Goal: Task Accomplishment & Management: Manage account settings

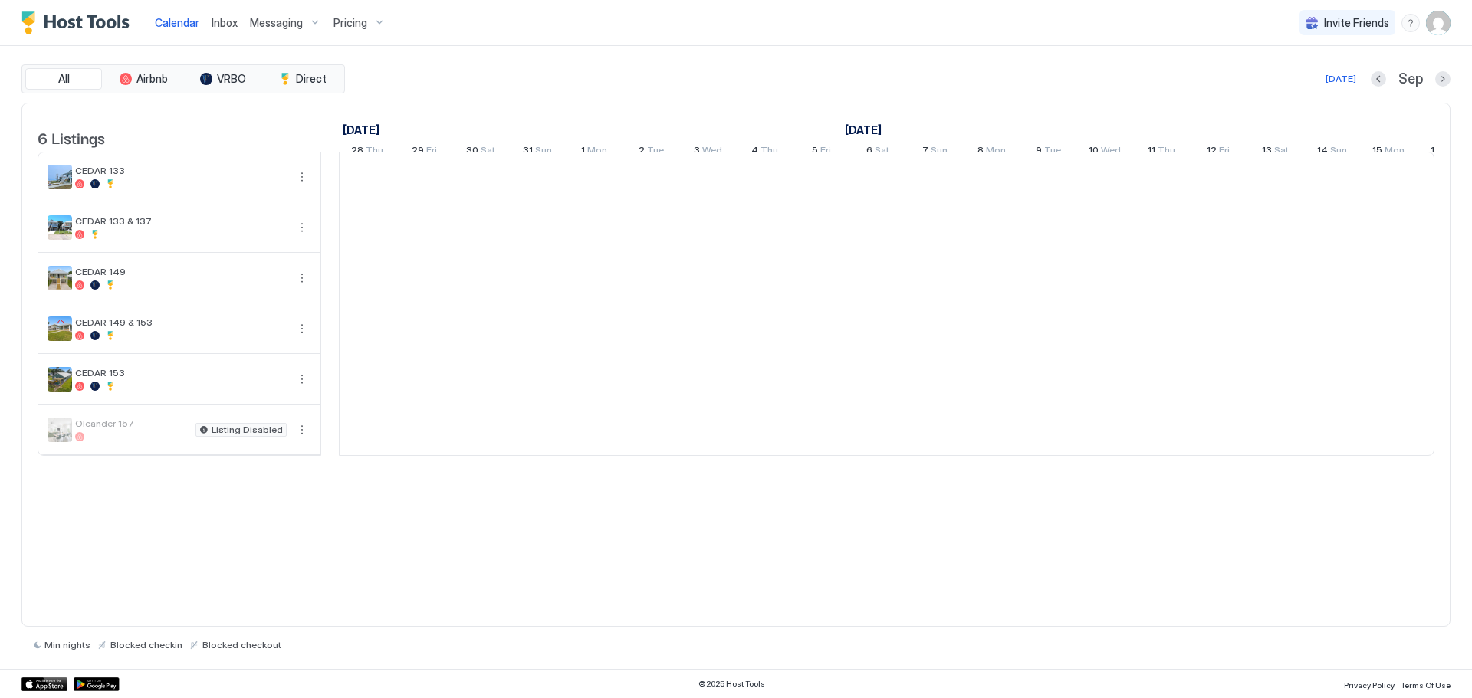
scroll to position [0, 852]
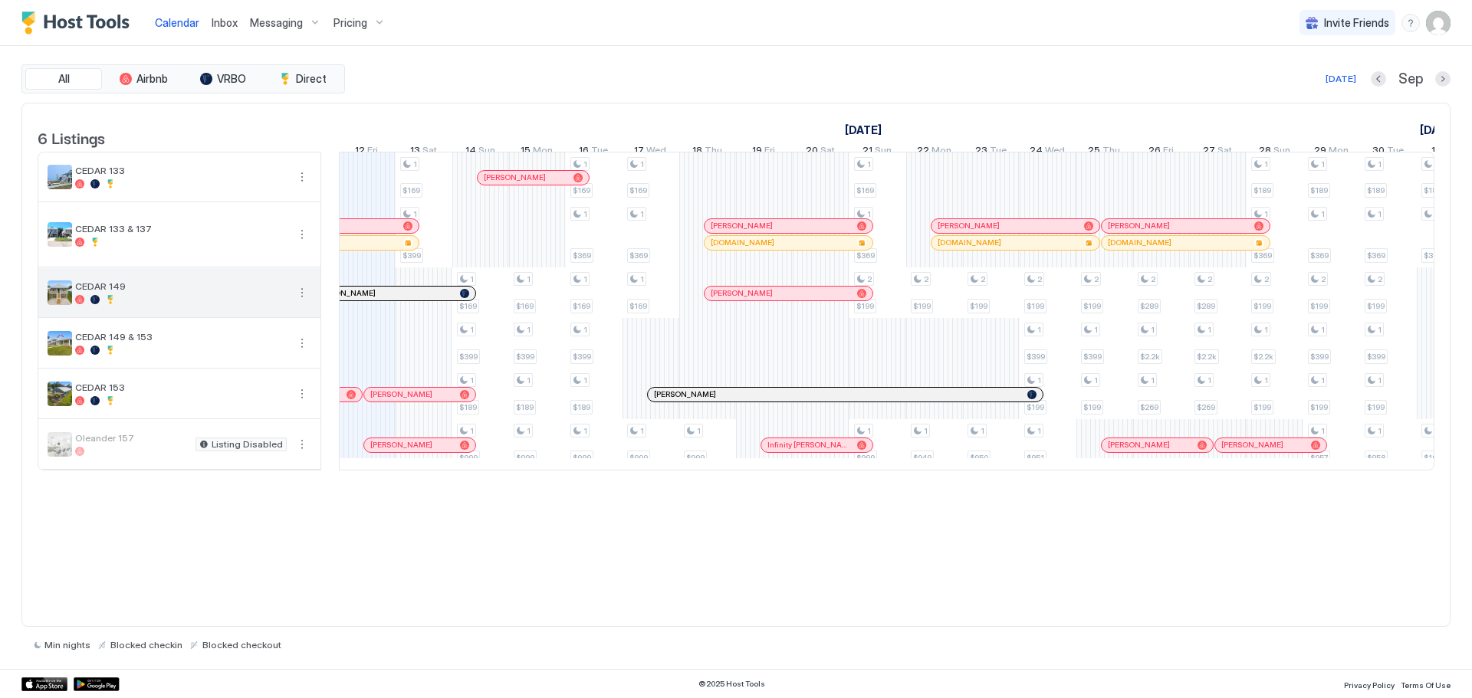
click at [154, 292] on span "CEDAR 149" at bounding box center [181, 287] width 212 height 12
click at [305, 302] on button "More options" at bounding box center [302, 293] width 18 height 18
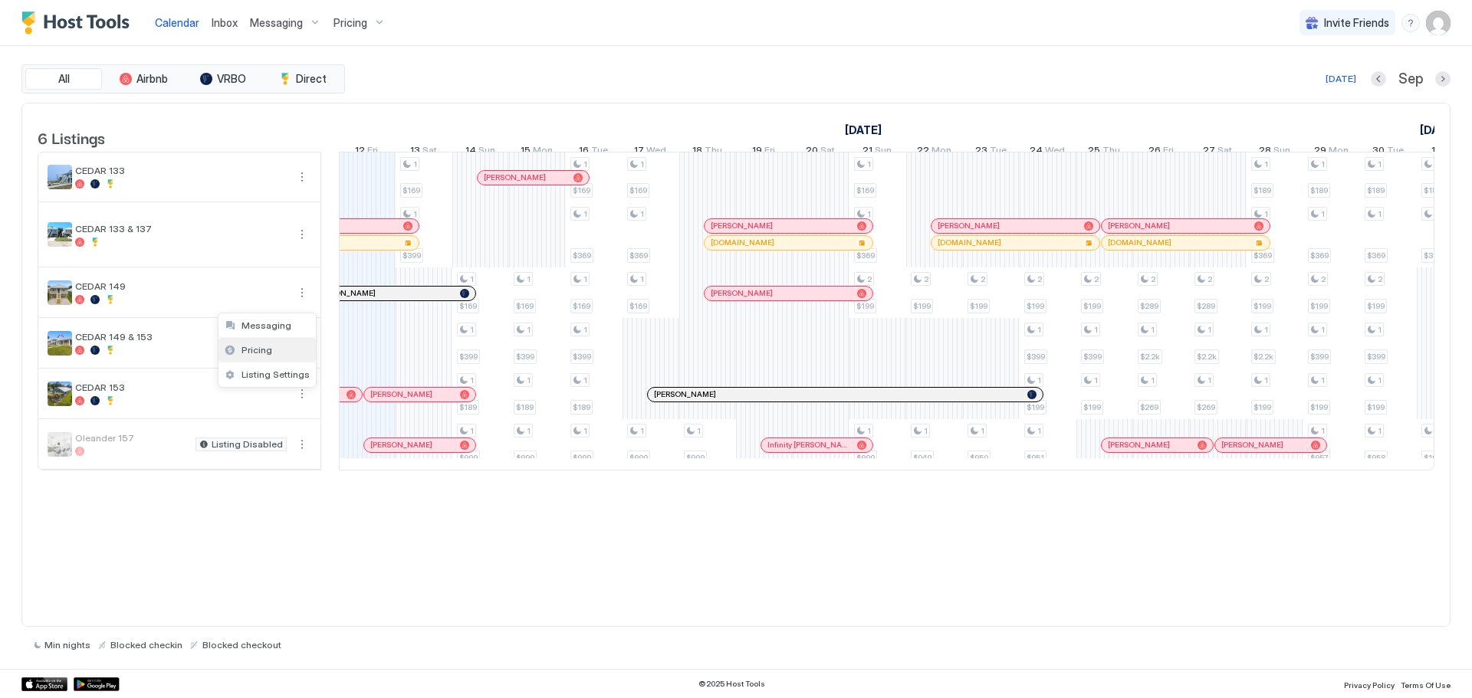
click at [271, 351] on div "Pricing" at bounding box center [267, 350] width 97 height 25
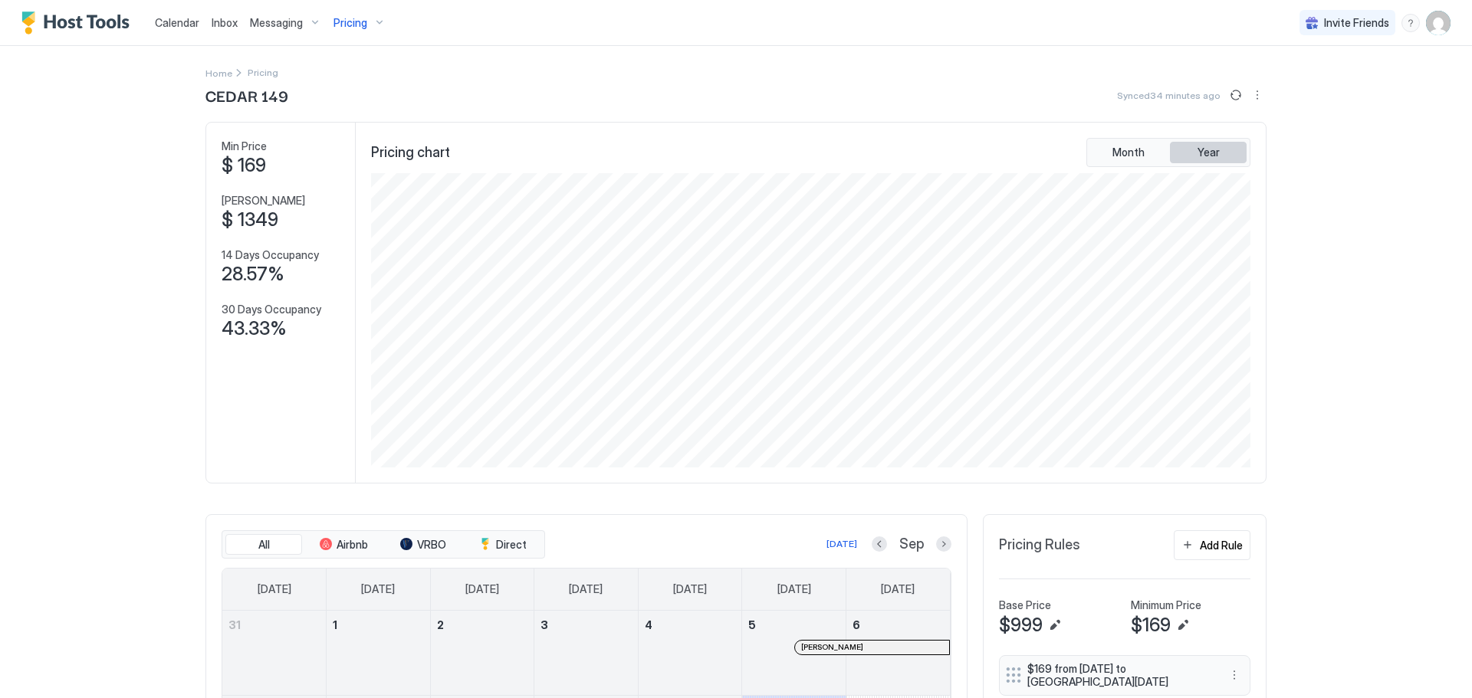
click at [1190, 156] on button "Year" at bounding box center [1208, 152] width 77 height 21
click at [1128, 150] on span "Month" at bounding box center [1128, 153] width 32 height 14
click at [1221, 153] on button "Year" at bounding box center [1208, 152] width 77 height 21
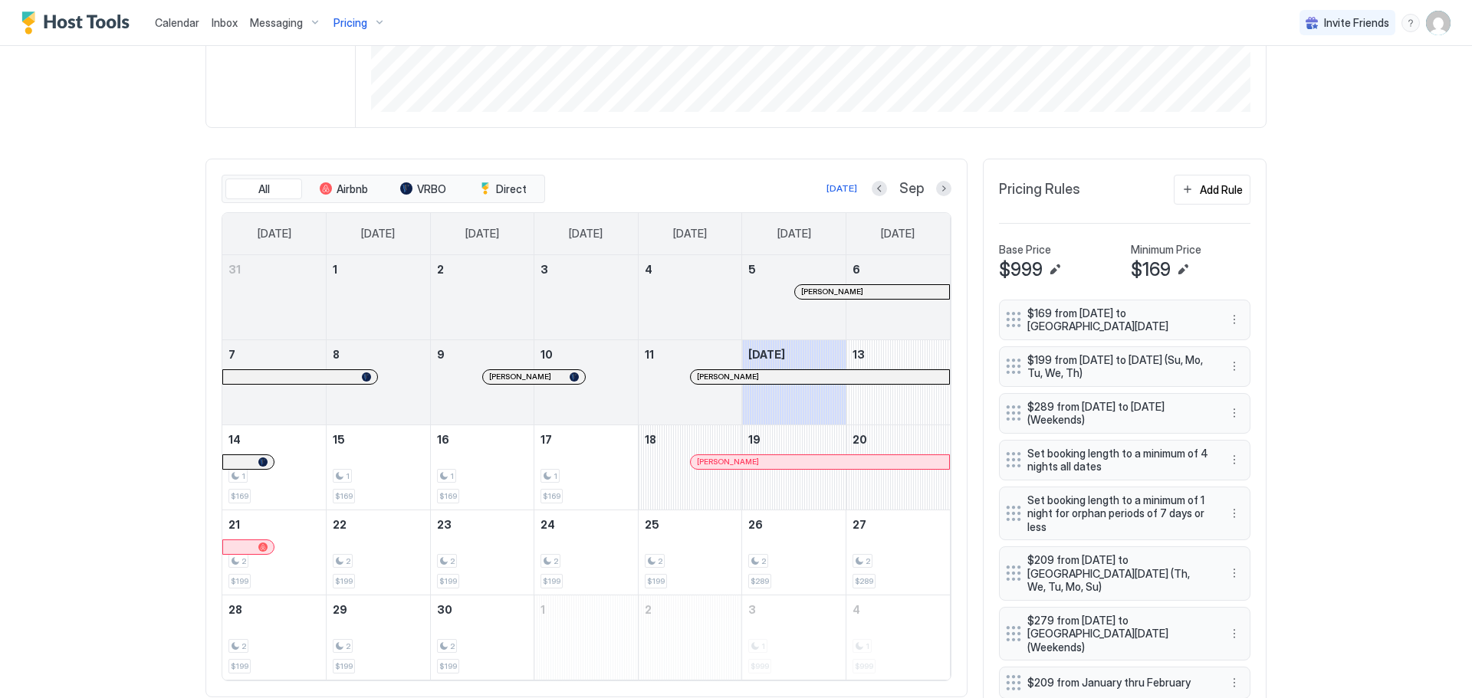
scroll to position [383, 0]
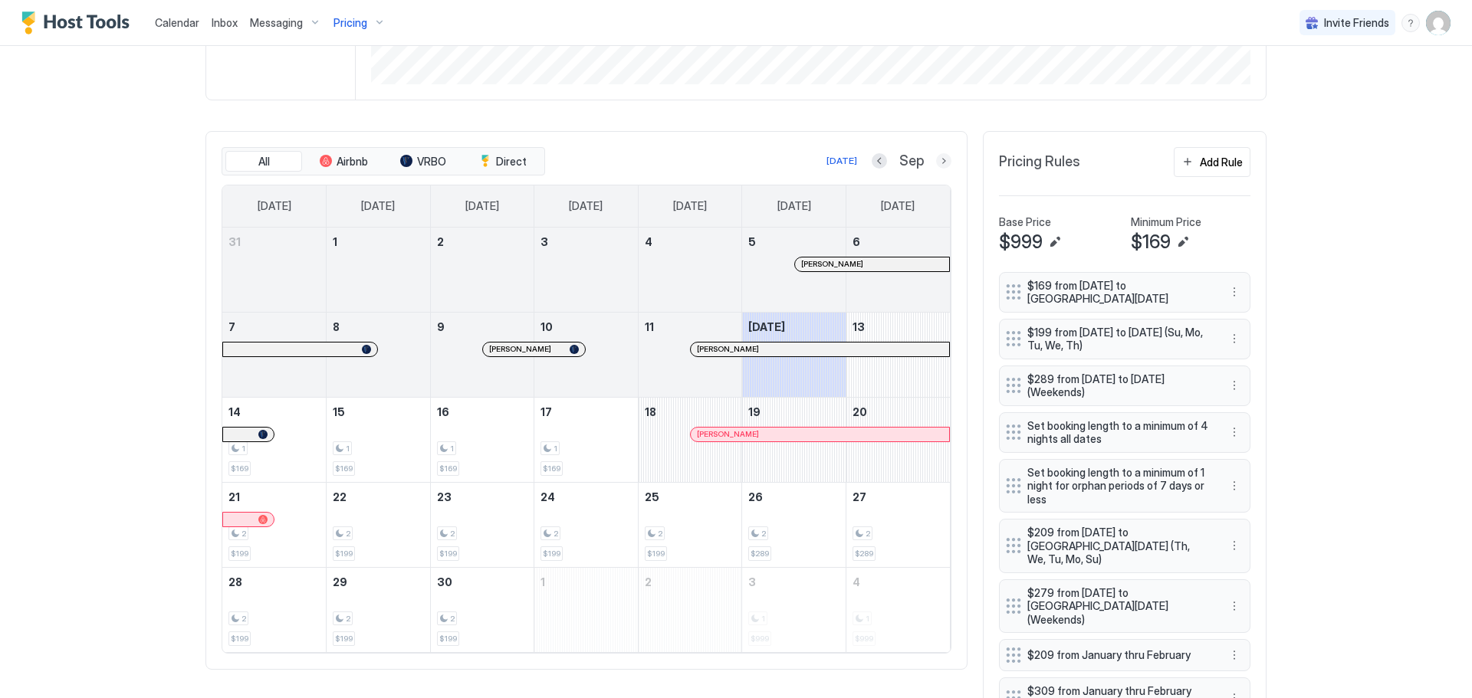
click at [937, 166] on button "Next month" at bounding box center [943, 160] width 15 height 15
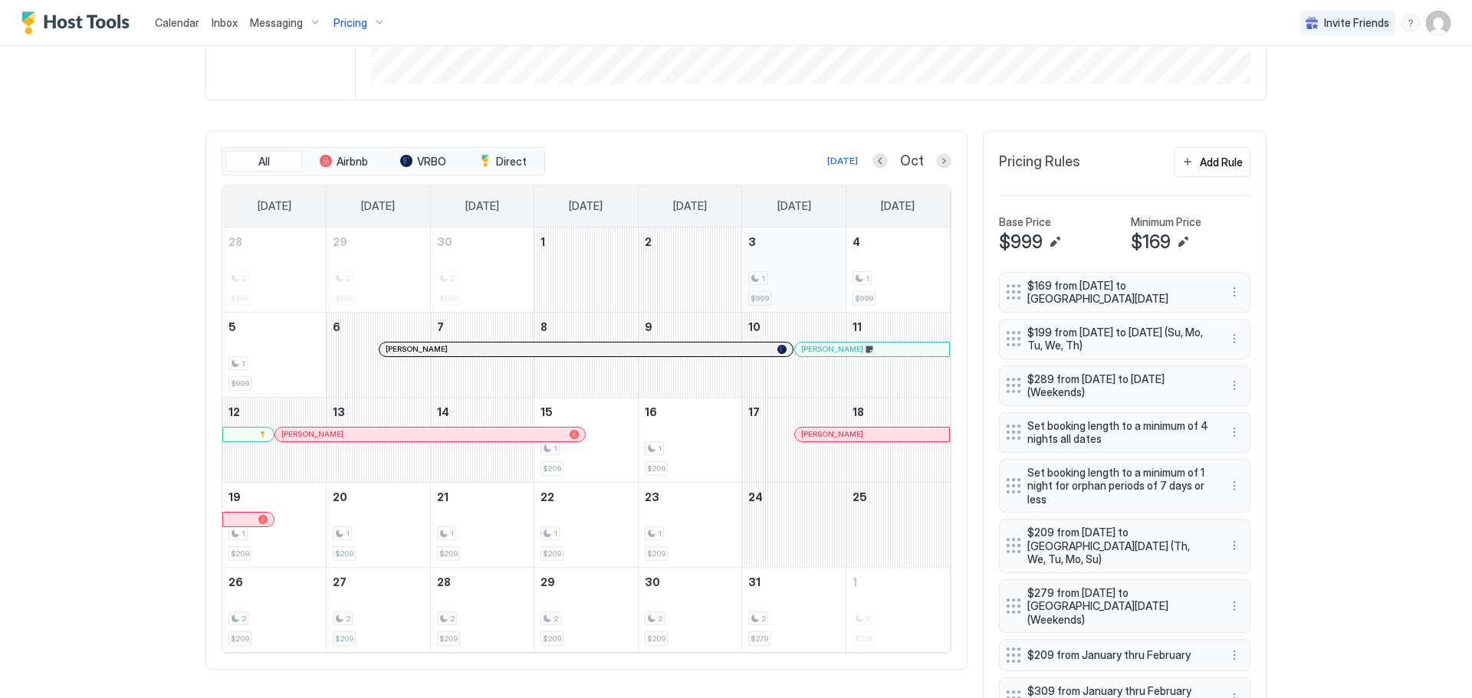
click at [779, 283] on div "1" at bounding box center [793, 278] width 91 height 15
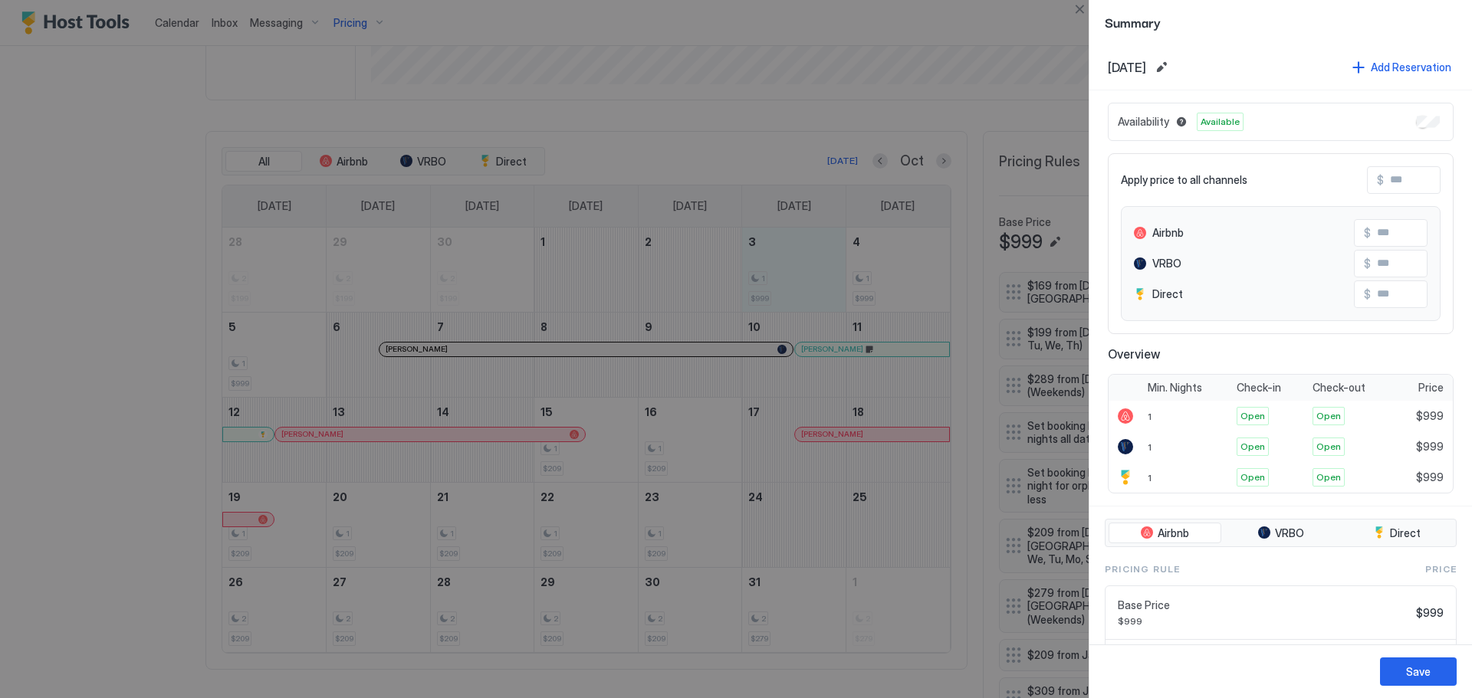
click at [243, 369] on div at bounding box center [736, 349] width 1472 height 698
click at [905, 267] on div at bounding box center [736, 349] width 1472 height 698
click at [107, 340] on div at bounding box center [736, 349] width 1472 height 698
click at [1161, 29] on span "Summary" at bounding box center [1281, 21] width 352 height 19
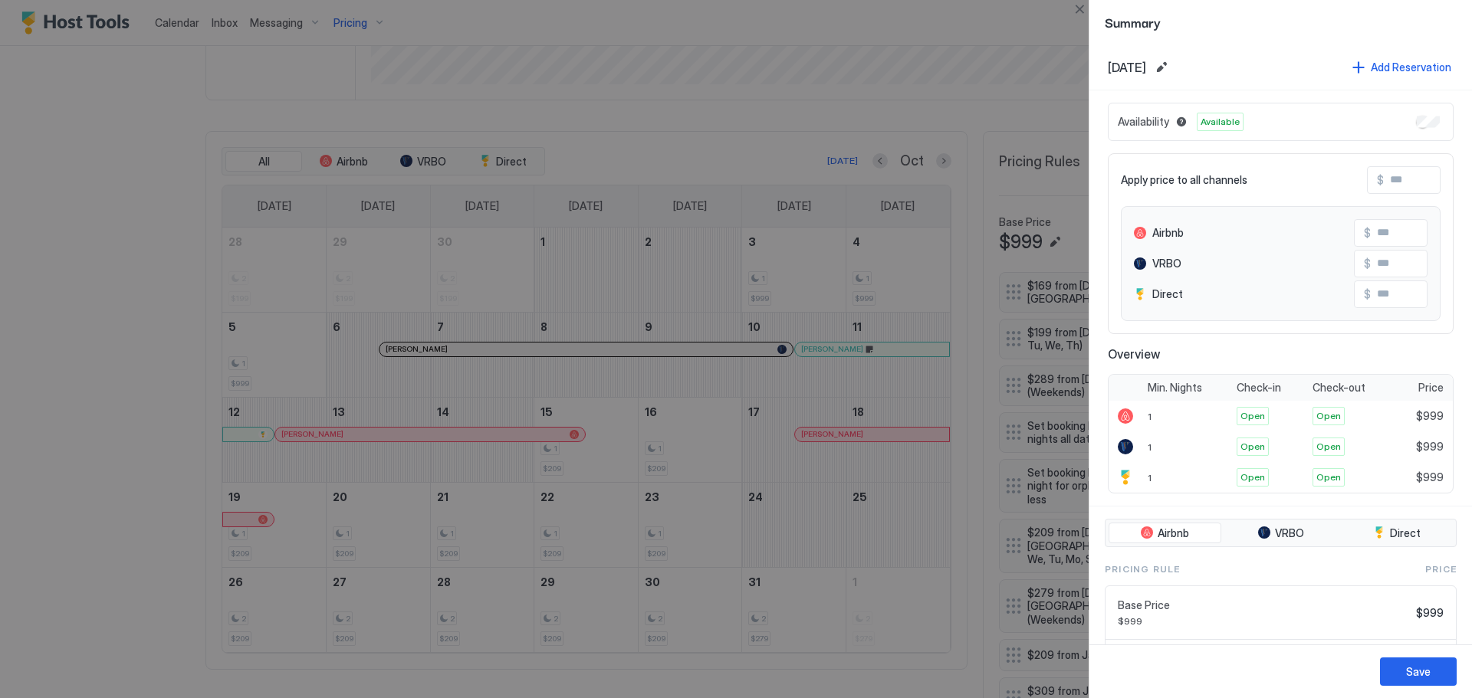
click at [14, 370] on div at bounding box center [736, 349] width 1472 height 698
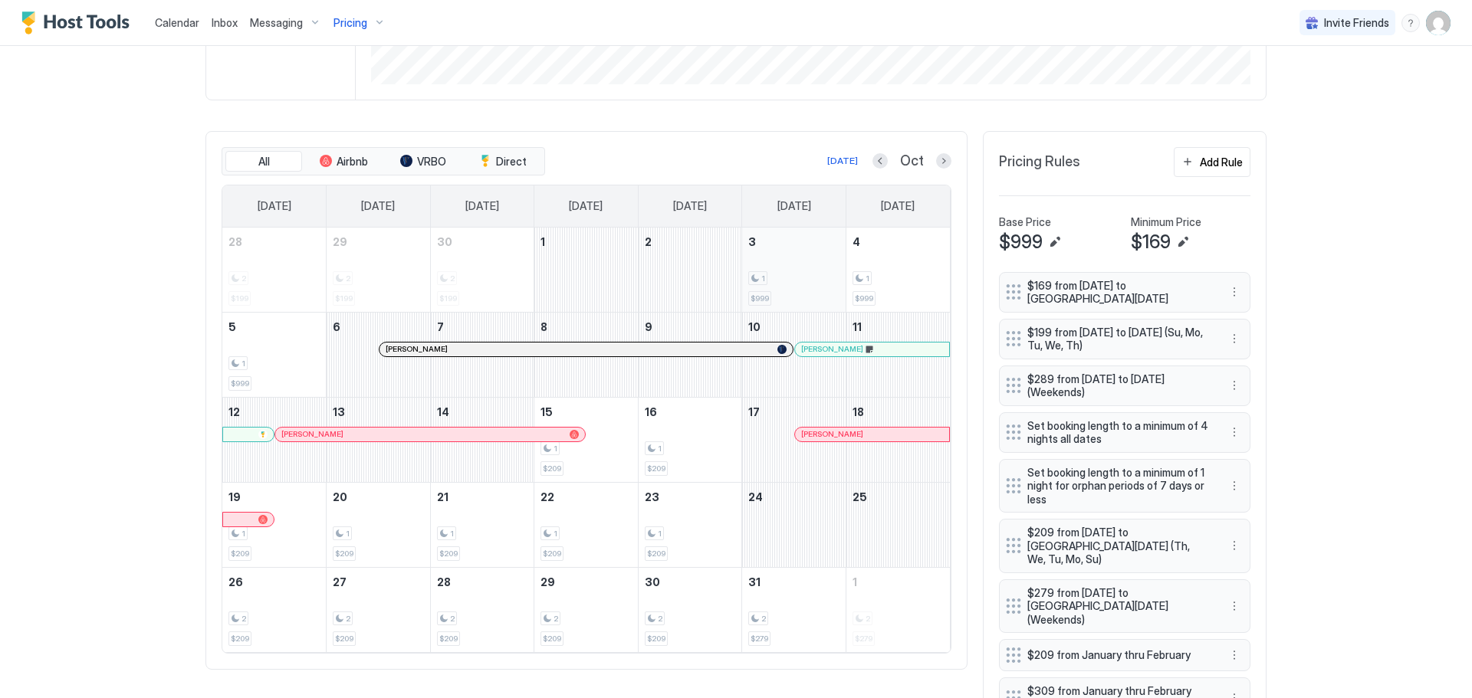
click at [784, 284] on div "1" at bounding box center [793, 278] width 91 height 15
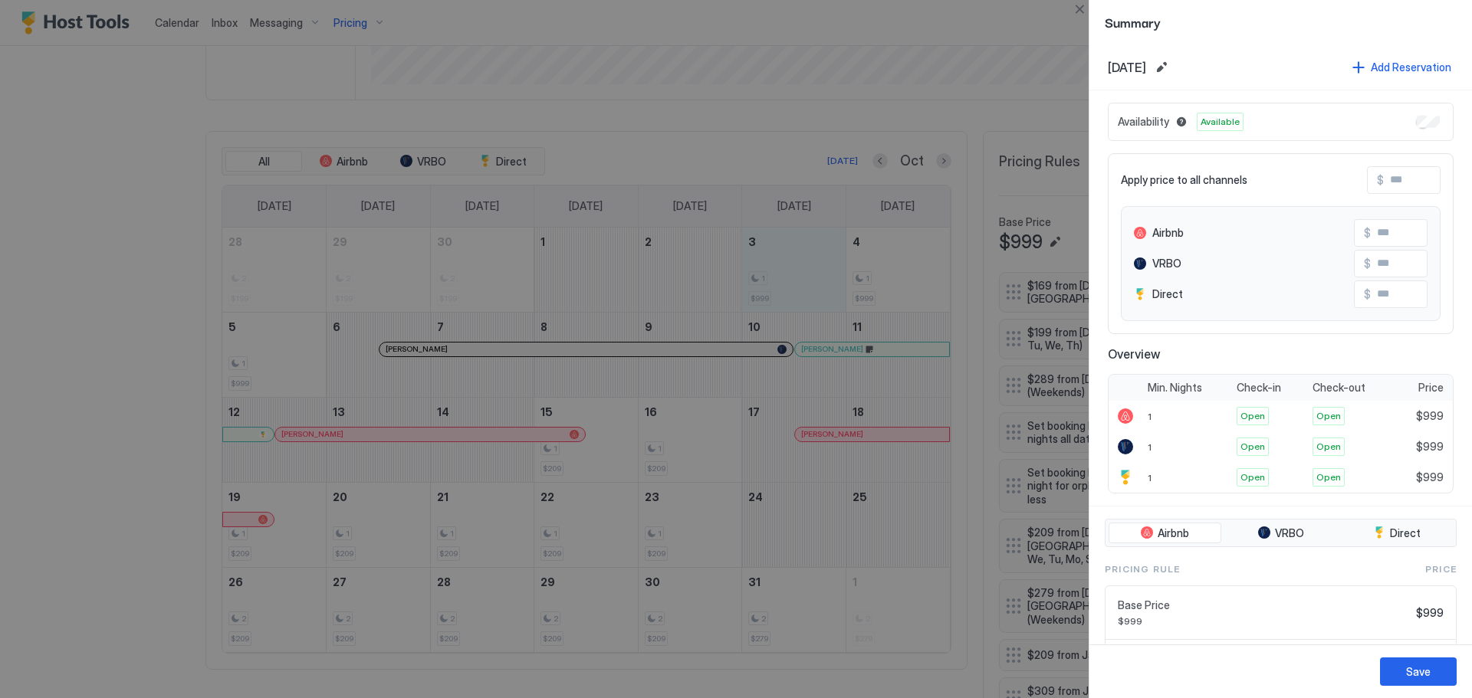
click at [256, 366] on div at bounding box center [736, 349] width 1472 height 698
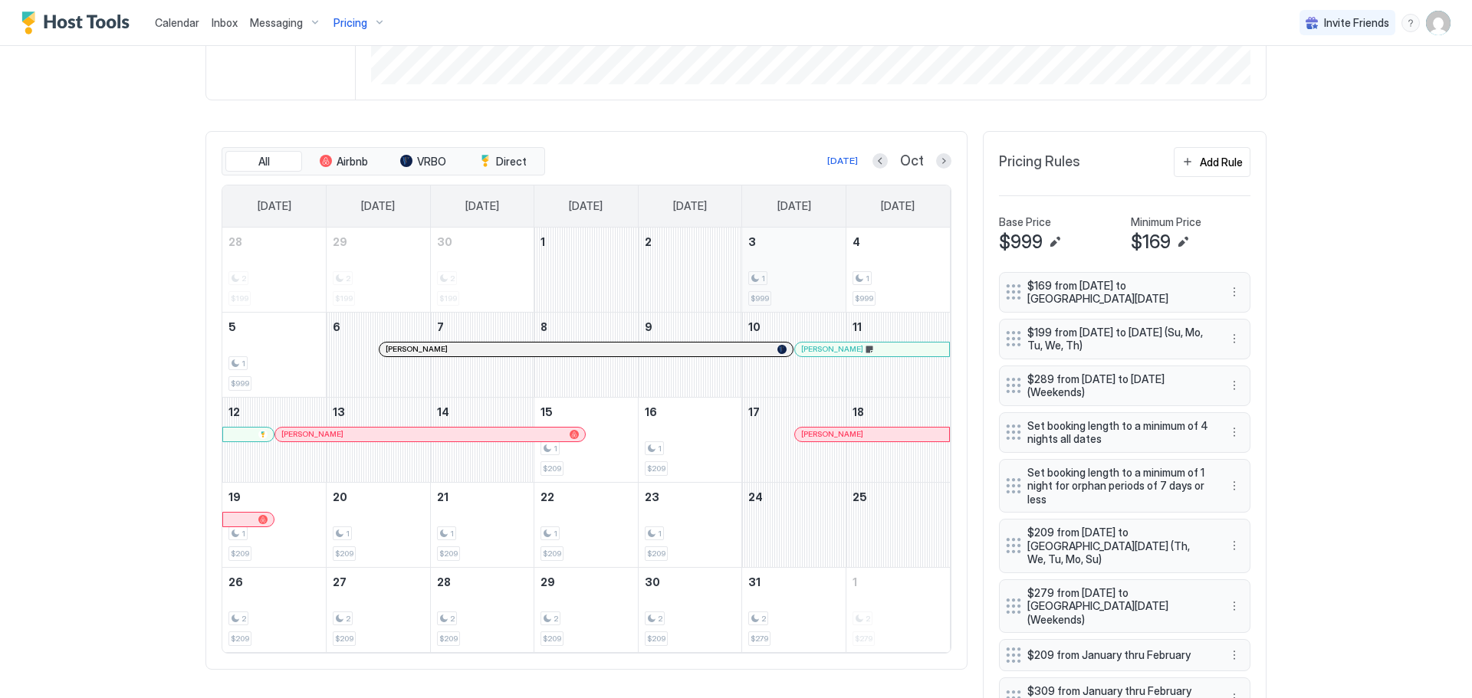
click at [769, 270] on div "1 $999" at bounding box center [793, 270] width 91 height 72
drag, startPoint x: 770, startPoint y: 265, endPoint x: 779, endPoint y: 265, distance: 9.2
click at [779, 265] on div "1 $999" at bounding box center [793, 270] width 91 height 72
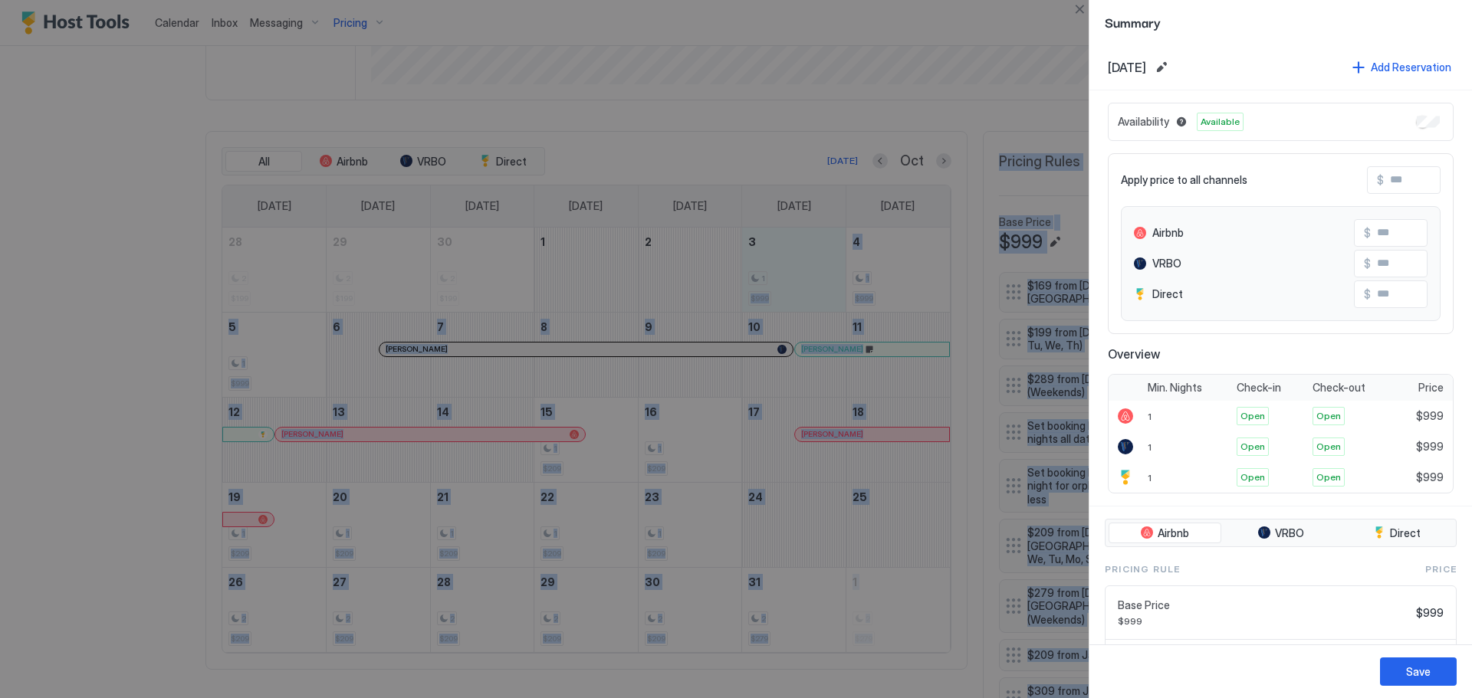
click at [864, 287] on div at bounding box center [736, 349] width 1472 height 698
click at [869, 282] on div at bounding box center [736, 349] width 1472 height 698
click at [883, 281] on div at bounding box center [736, 349] width 1472 height 698
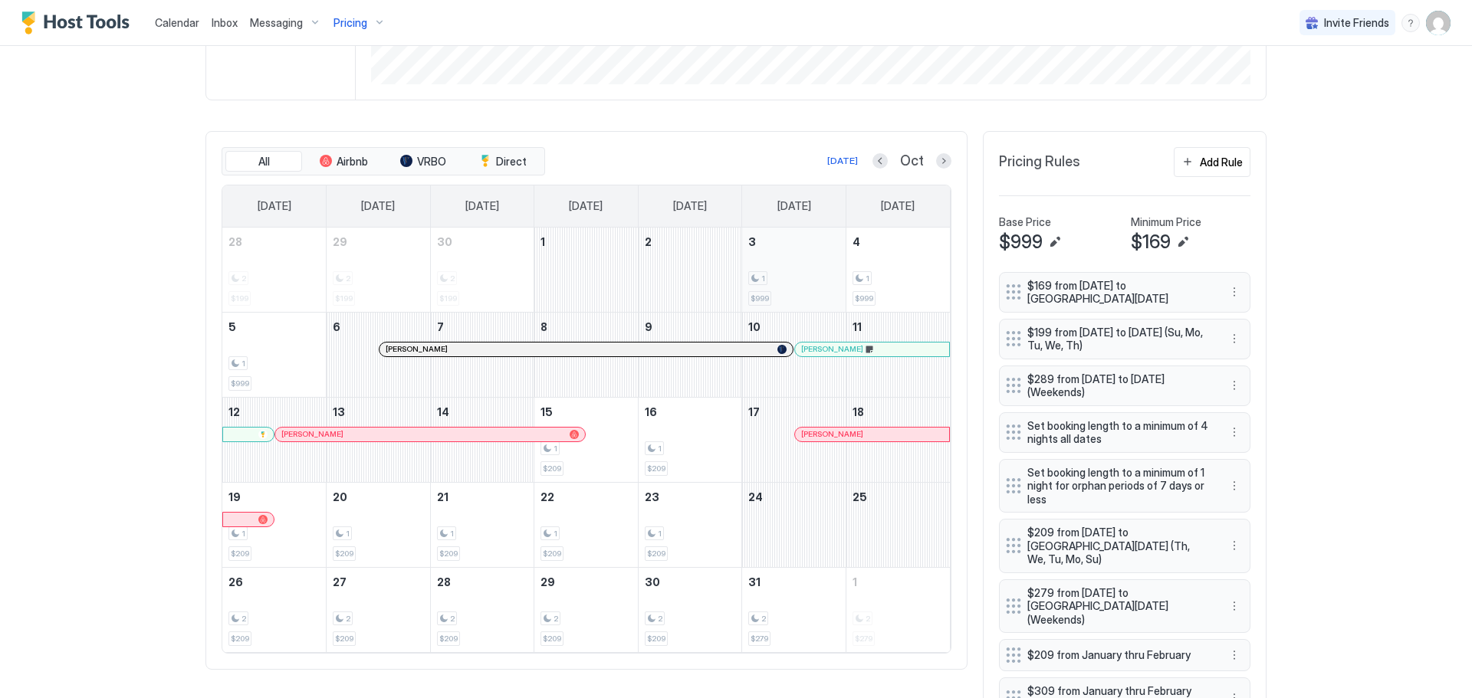
click at [791, 273] on div "1" at bounding box center [793, 278] width 91 height 15
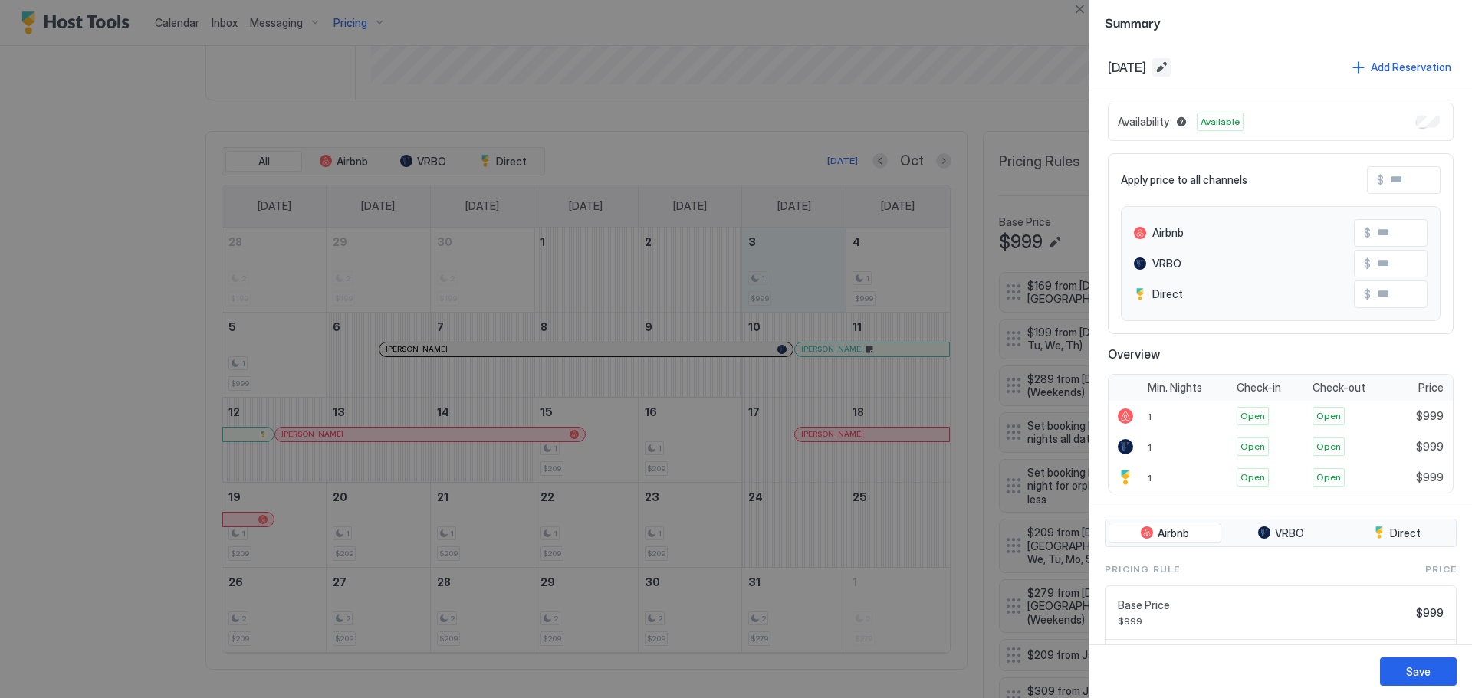
click at [1171, 71] on button "Edit date range" at bounding box center [1161, 67] width 18 height 18
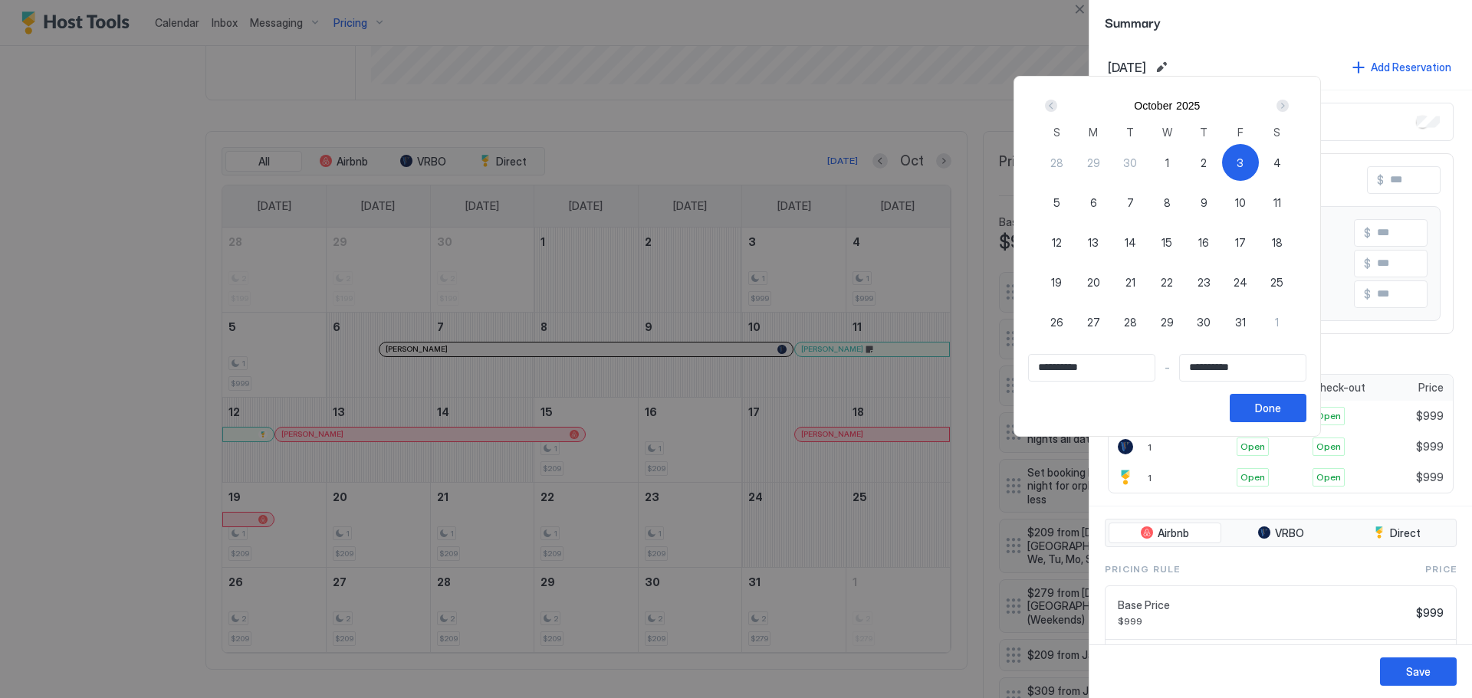
click at [1060, 206] on span "5" at bounding box center [1056, 203] width 7 height 16
type input "**********"
click at [1244, 164] on span "3" at bounding box center [1240, 163] width 7 height 16
type input "**********"
click at [1296, 166] on div "4" at bounding box center [1277, 162] width 37 height 37
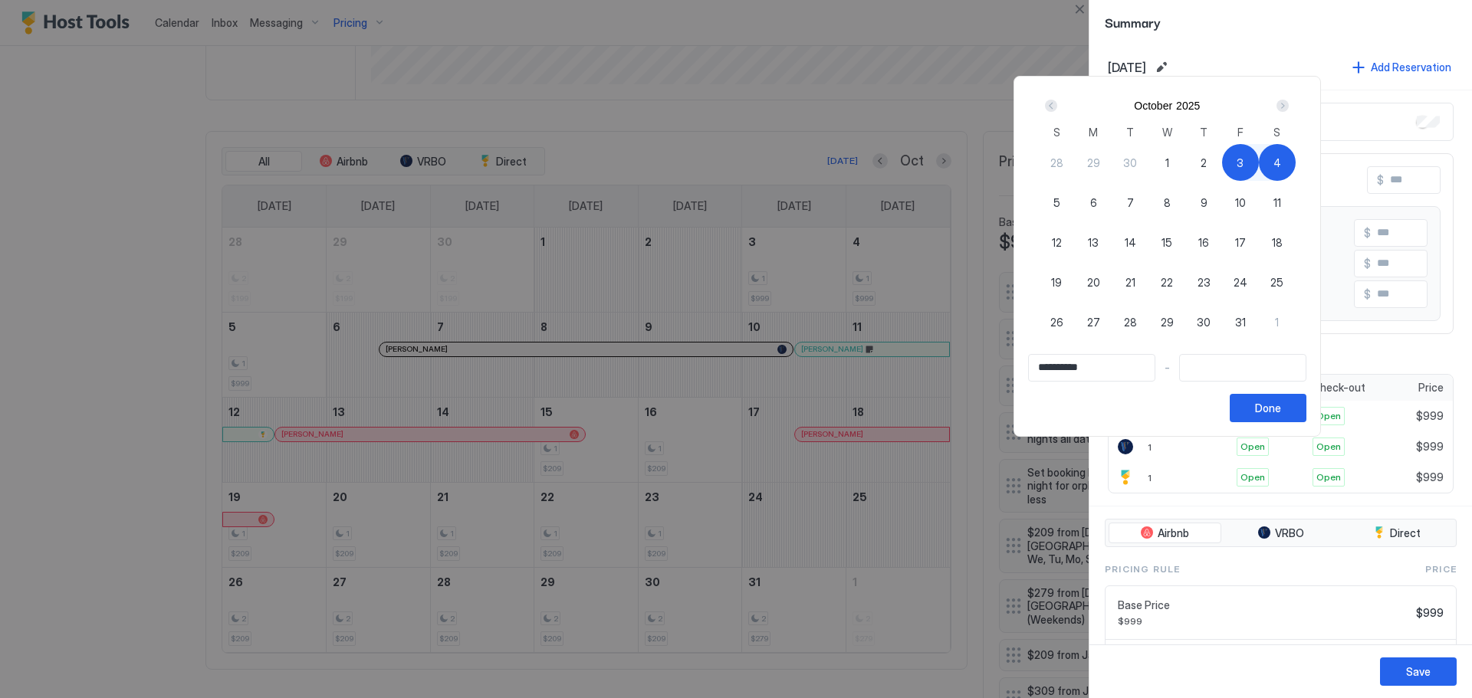
type input "**********"
click at [1060, 209] on span "5" at bounding box center [1056, 203] width 7 height 16
type input "**********"
click at [1244, 164] on span "3" at bounding box center [1240, 163] width 7 height 16
type input "**********"
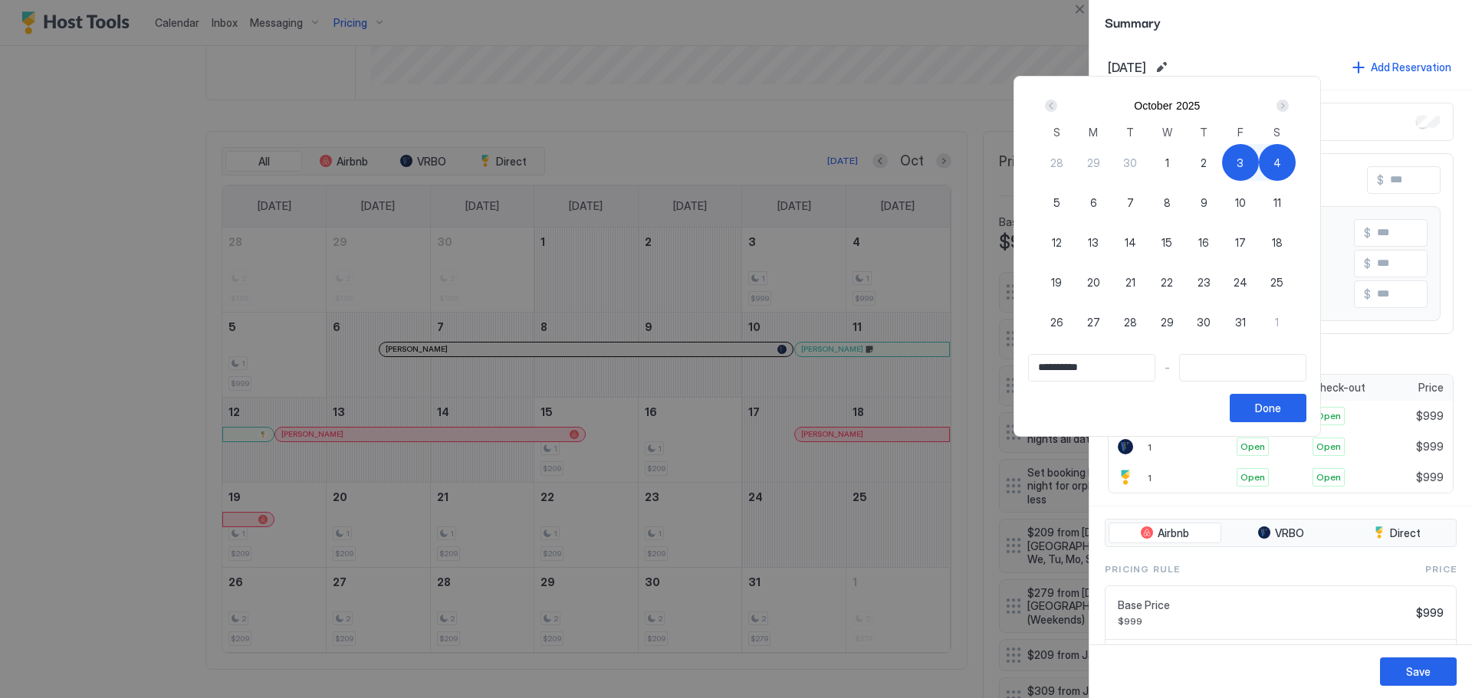
click at [1296, 168] on div "4" at bounding box center [1277, 162] width 37 height 37
type input "**********"
click at [1060, 201] on span "5" at bounding box center [1056, 203] width 7 height 16
type input "**********"
click at [1259, 163] on div "3" at bounding box center [1240, 162] width 37 height 37
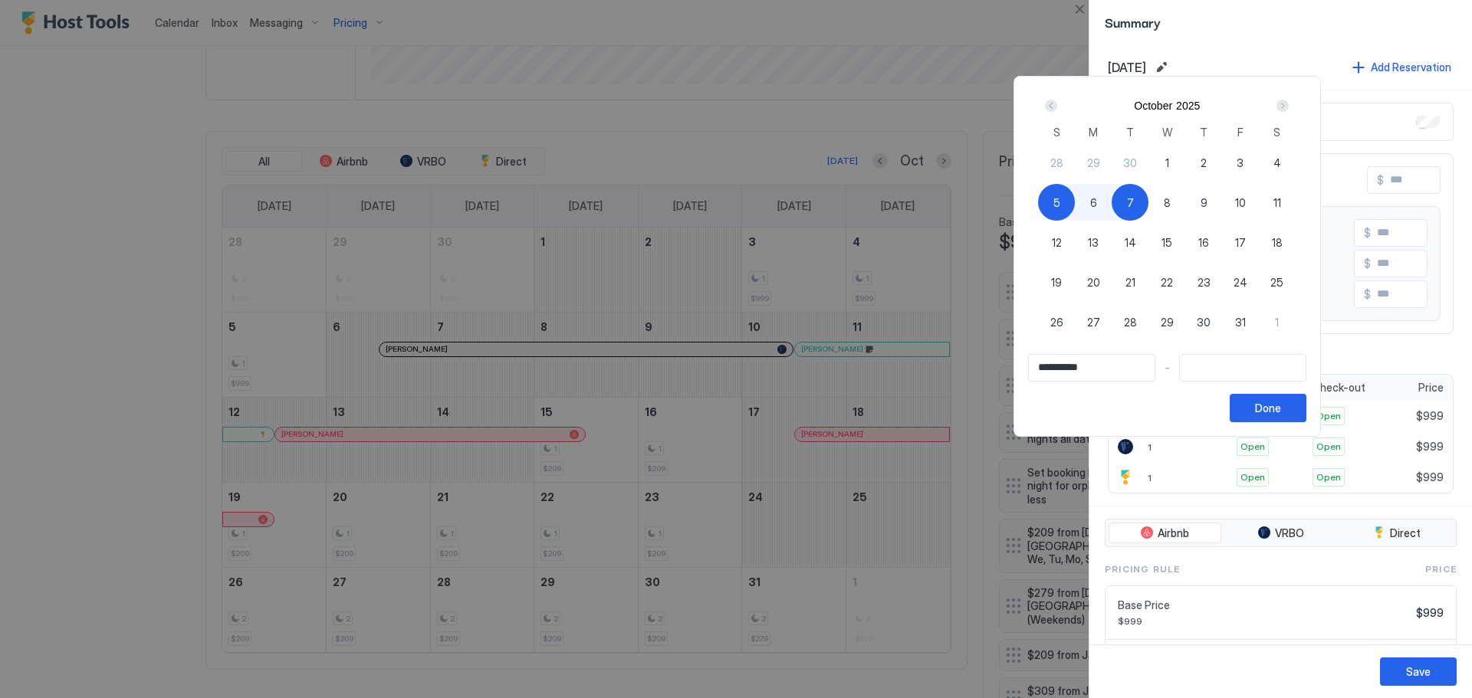
type input "**********"
click at [1075, 199] on div "5" at bounding box center [1056, 202] width 37 height 37
type input "**********"
click at [1296, 163] on div "4" at bounding box center [1277, 162] width 37 height 37
drag, startPoint x: 1283, startPoint y: 163, endPoint x: 1275, endPoint y: 162, distance: 7.7
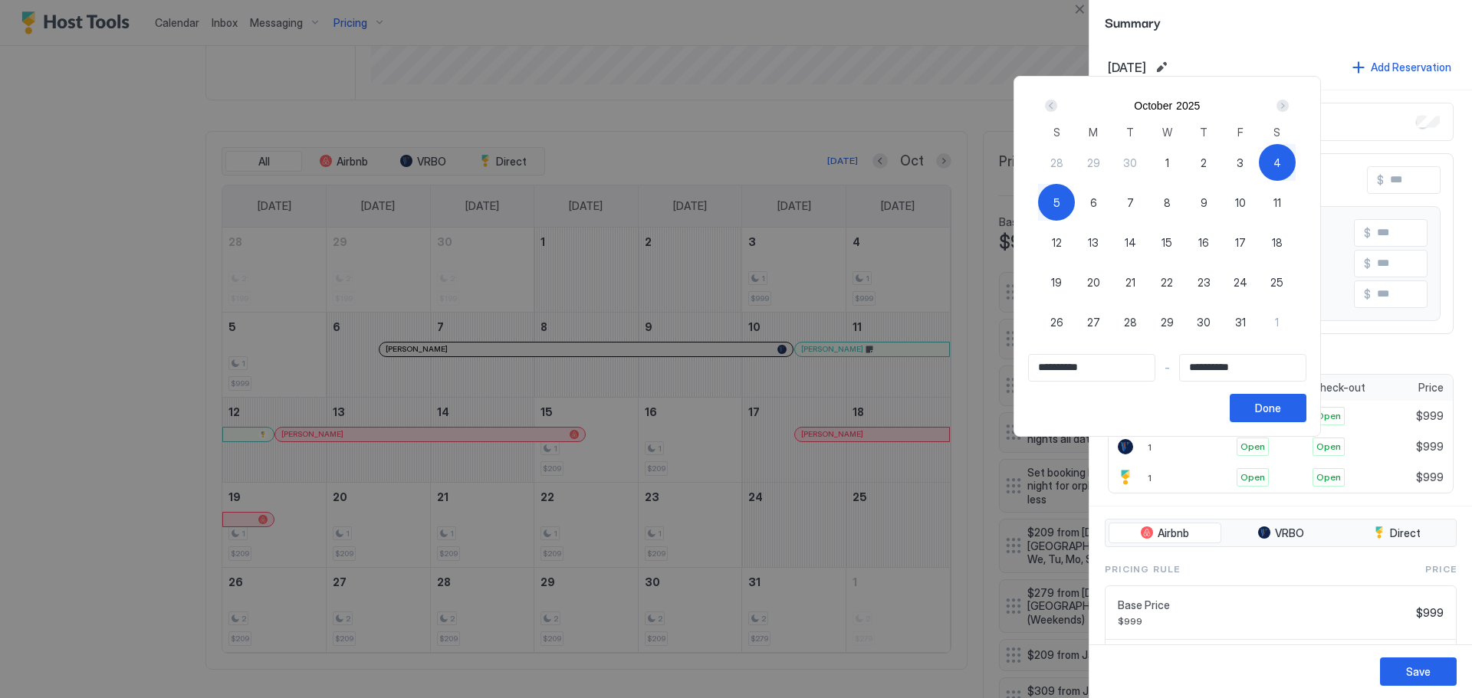
click at [1259, 163] on div "3" at bounding box center [1240, 162] width 37 height 37
type input "**********"
click at [1281, 166] on span "4" at bounding box center [1277, 163] width 8 height 16
type input "**********"
click at [1306, 409] on button "Done" at bounding box center [1268, 408] width 77 height 28
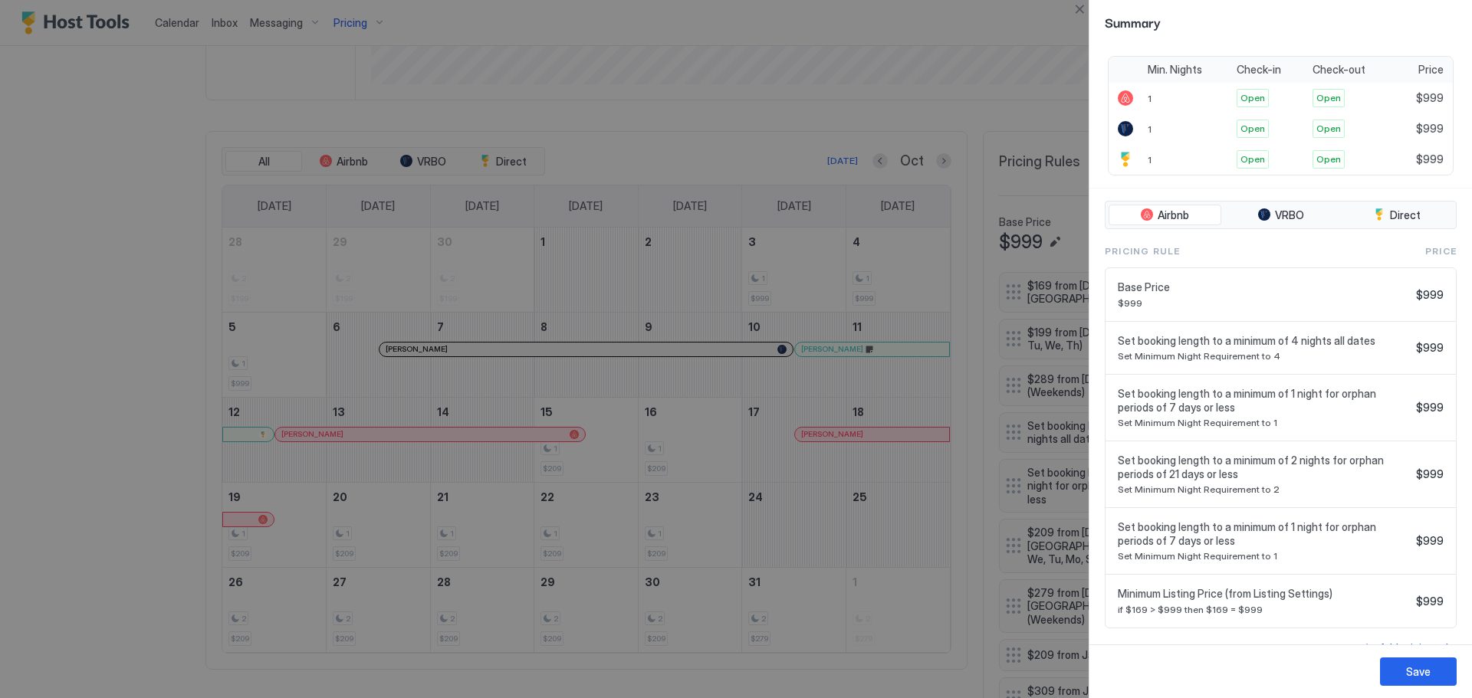
scroll to position [268, 0]
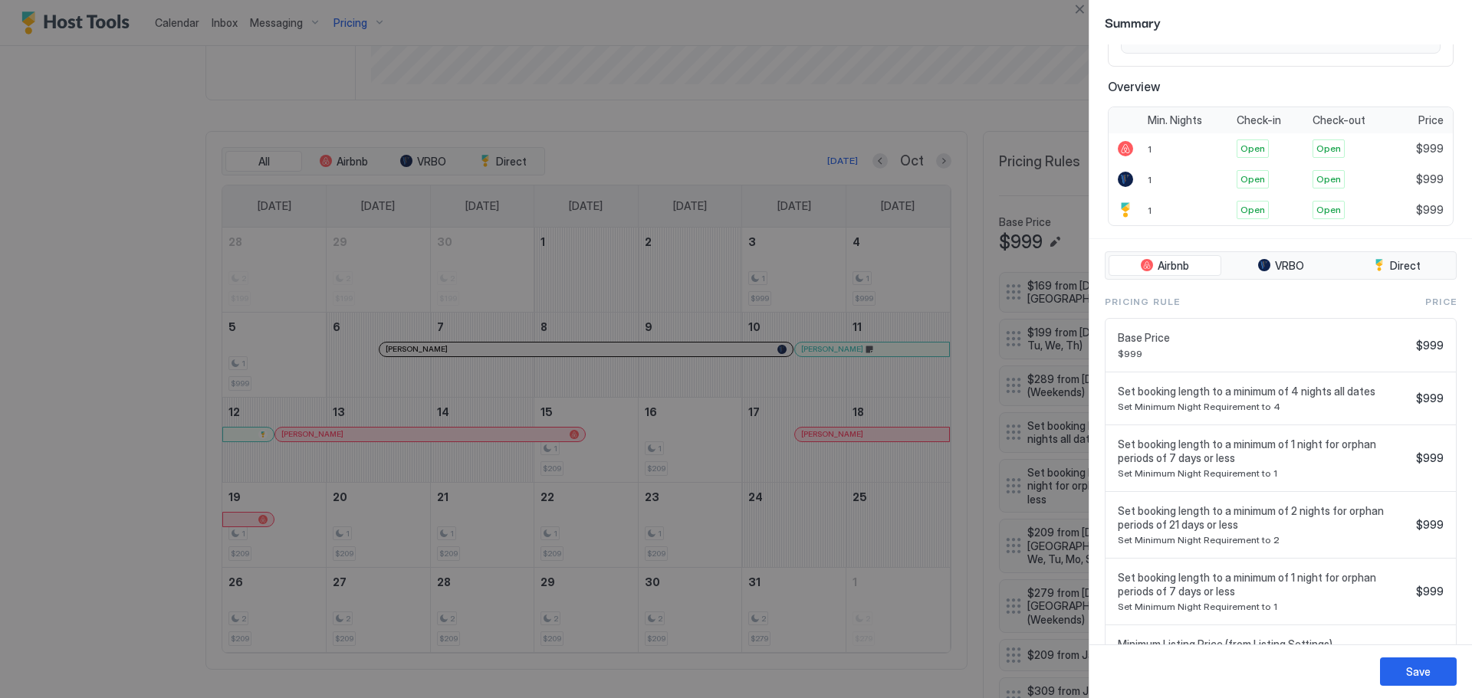
click at [71, 179] on div at bounding box center [736, 349] width 1472 height 698
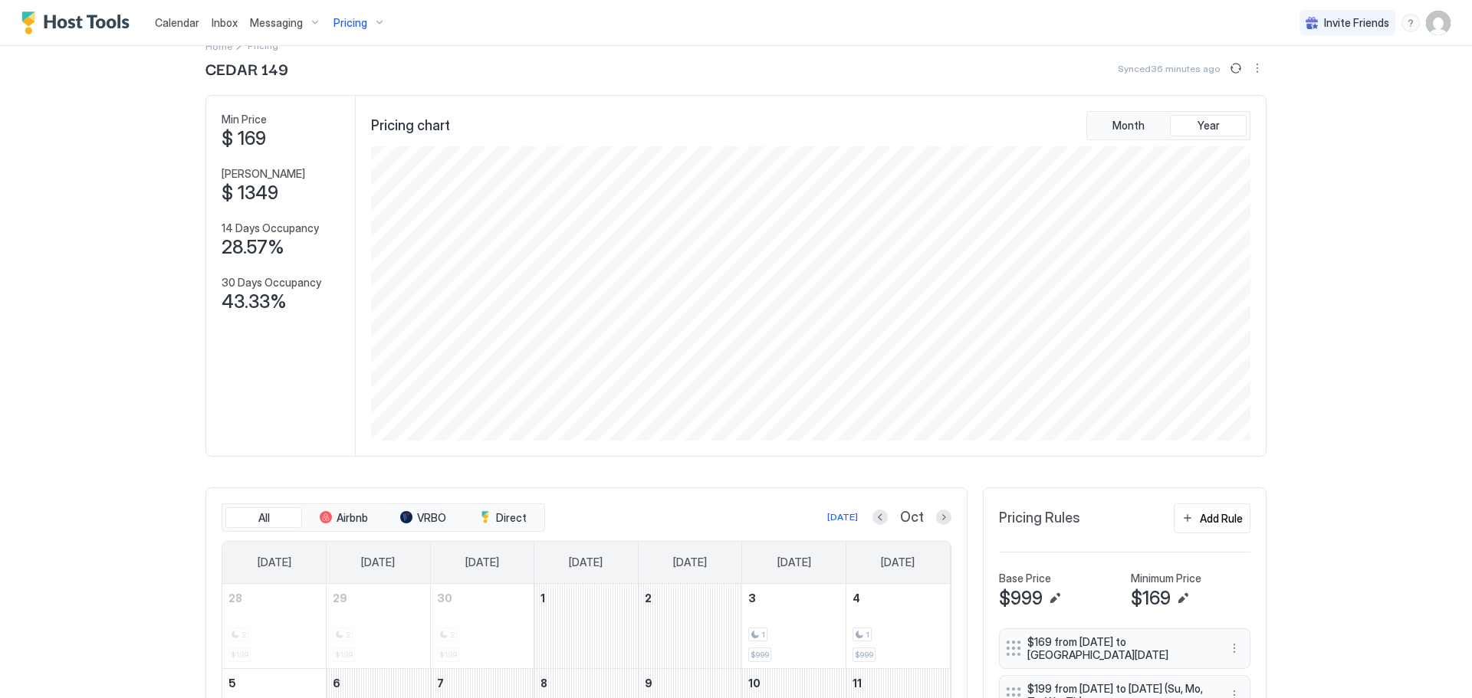
scroll to position [0, 0]
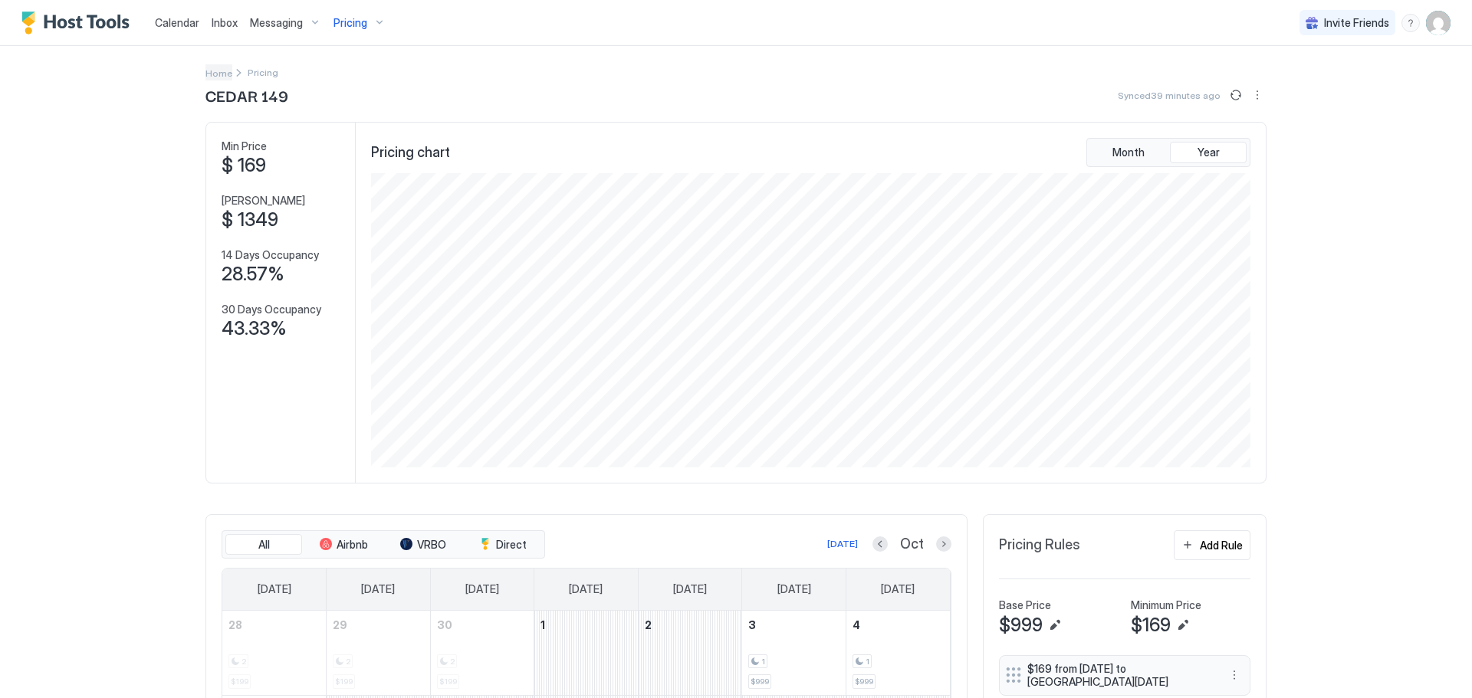
click at [216, 78] on span "Home" at bounding box center [218, 73] width 27 height 12
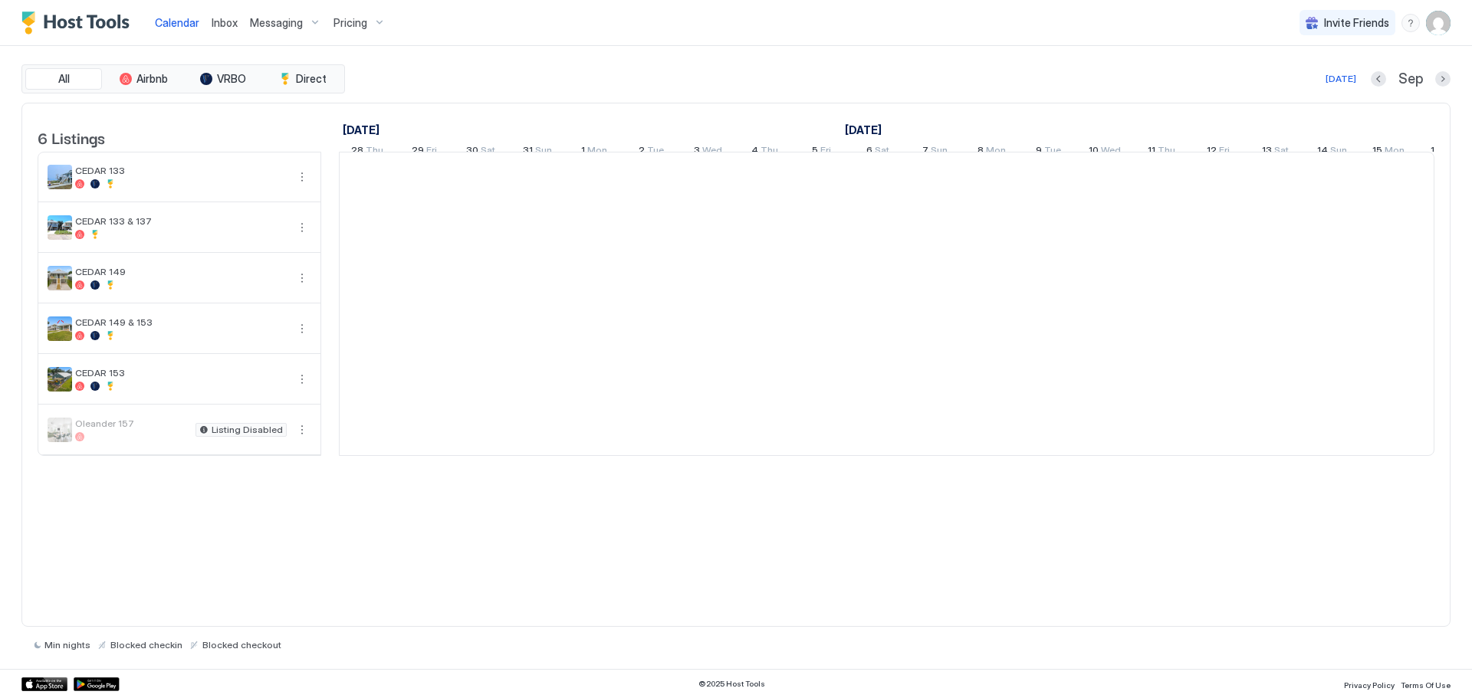
scroll to position [0, 852]
click at [161, 290] on div at bounding box center [181, 285] width 212 height 9
click at [201, 290] on div at bounding box center [181, 285] width 212 height 9
click at [360, 23] on span "Pricing" at bounding box center [351, 23] width 34 height 14
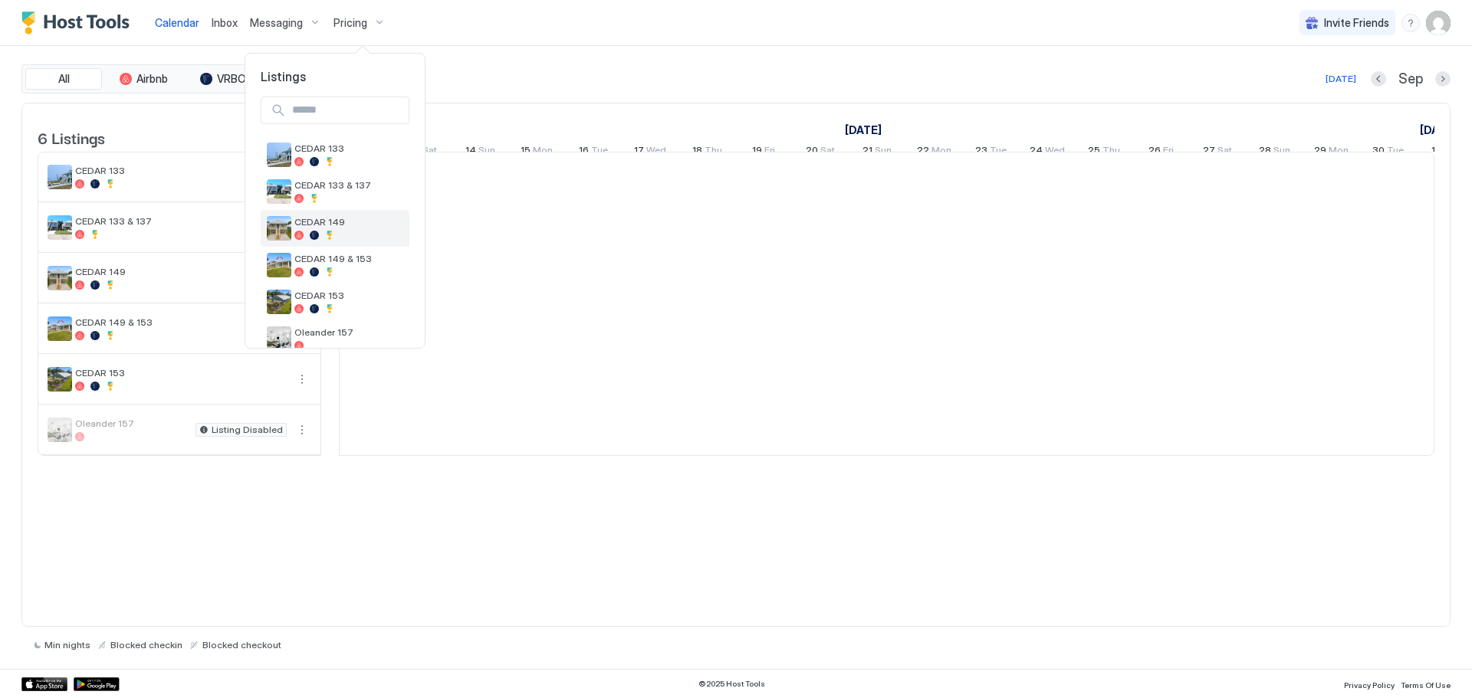
click at [345, 228] on span "CEDAR 149" at bounding box center [348, 222] width 109 height 12
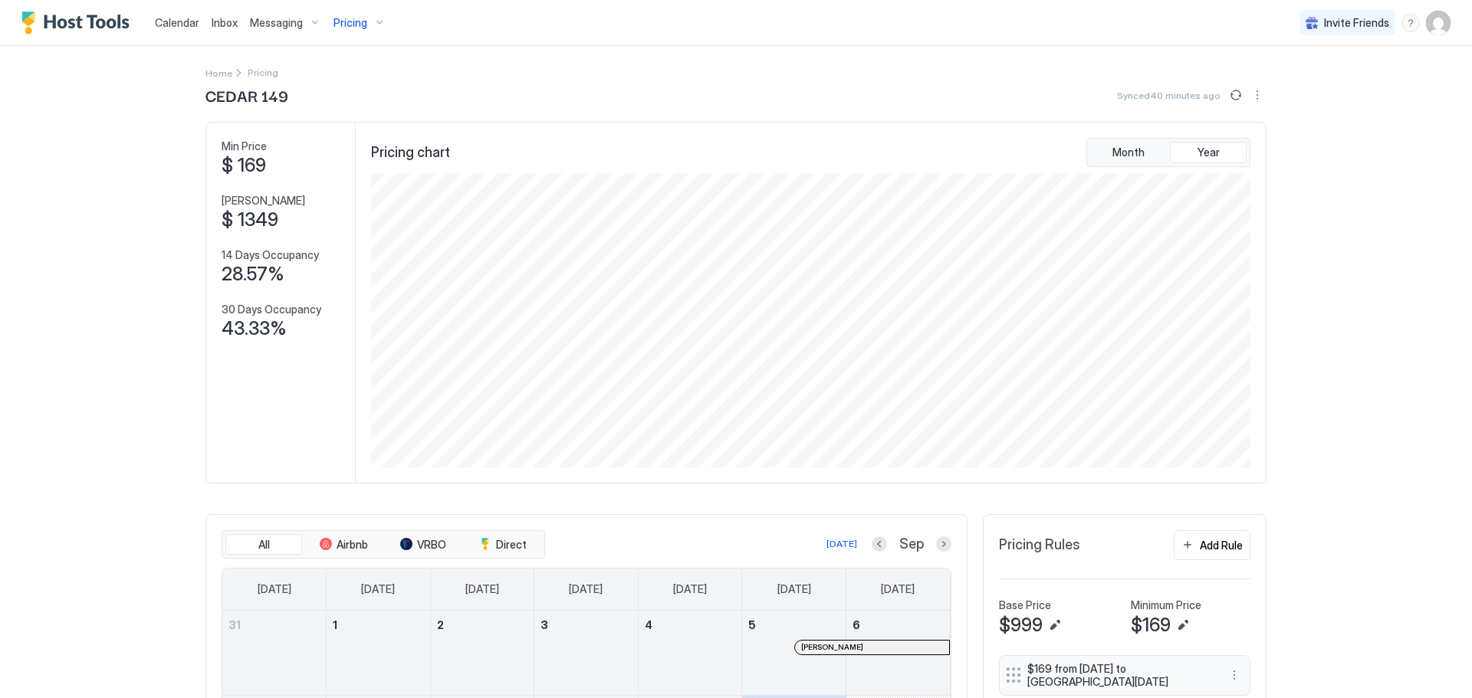
click at [213, 74] on span "Home" at bounding box center [218, 73] width 27 height 12
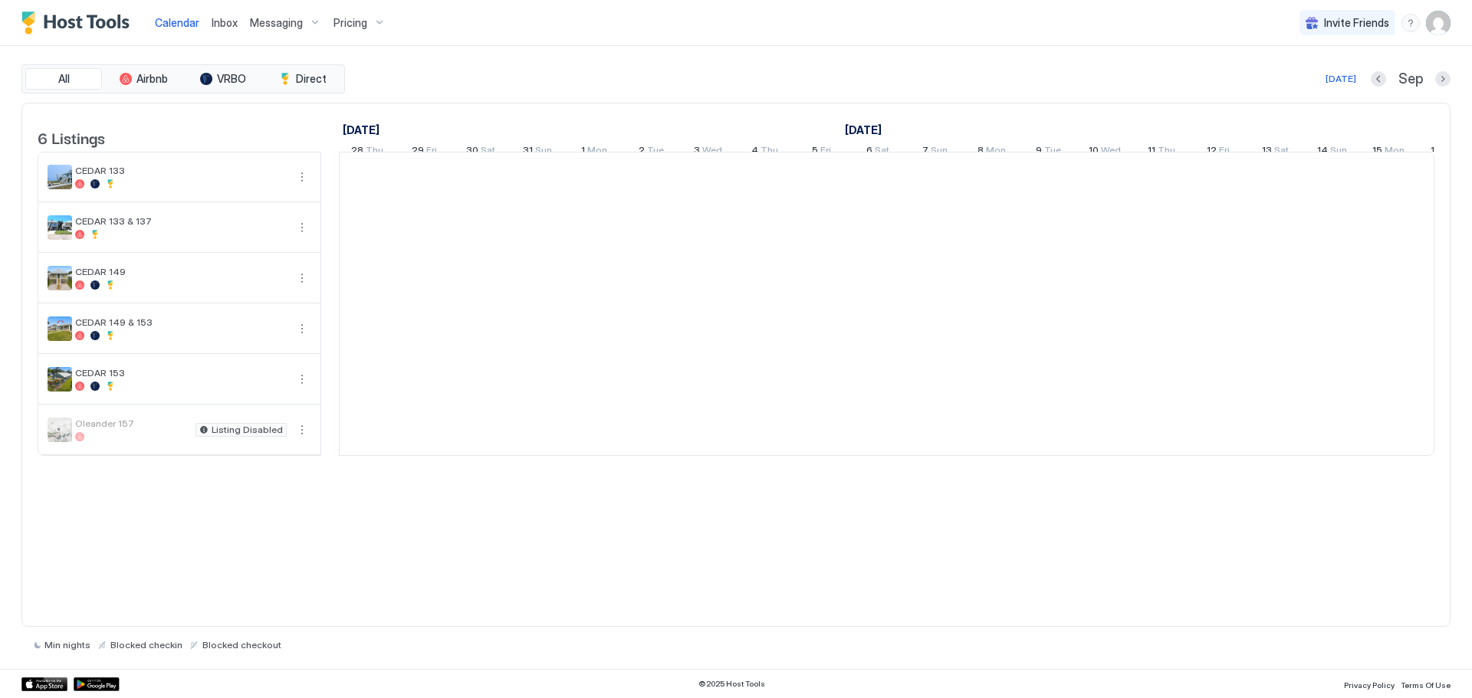
scroll to position [0, 852]
